Goal: Navigation & Orientation: Find specific page/section

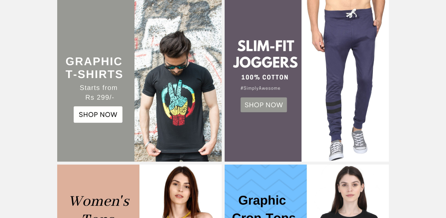
scroll to position [177, 0]
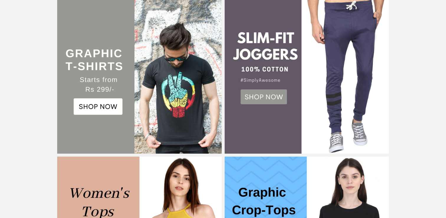
click at [93, 108] on img at bounding box center [139, 71] width 164 height 164
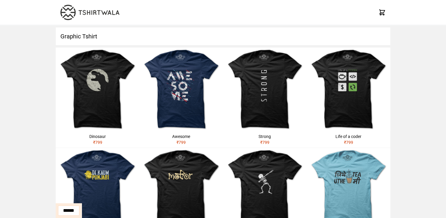
click at [86, 41] on h1 "Graphic Tshirt" at bounding box center [223, 36] width 335 height 18
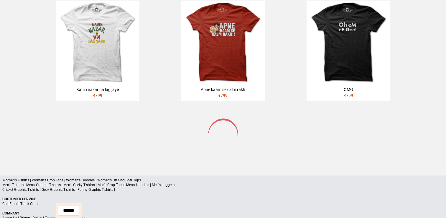
scroll to position [376, 0]
